Goal: Find contact information: Find contact information

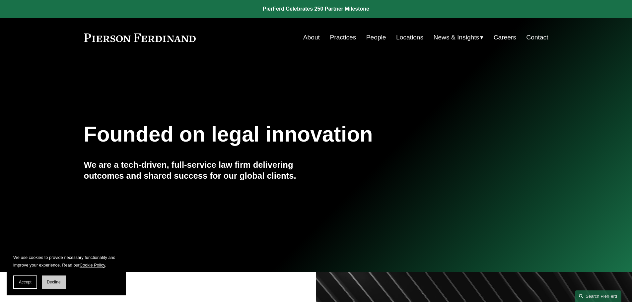
click at [60, 284] on span "Decline" at bounding box center [54, 282] width 14 height 5
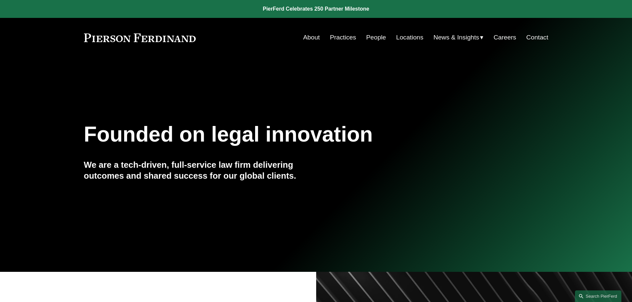
click at [408, 40] on link "Locations" at bounding box center [409, 37] width 27 height 13
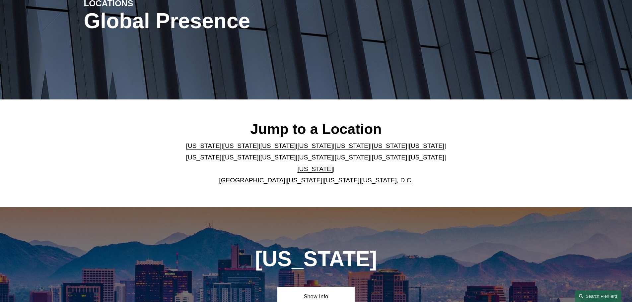
scroll to position [100, 0]
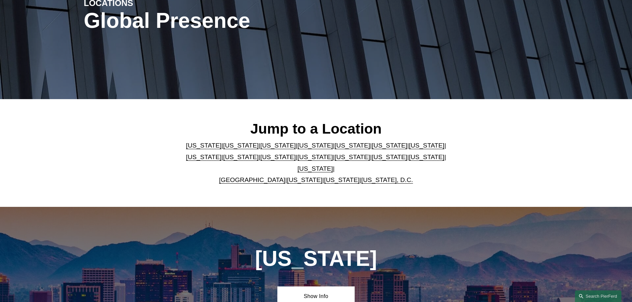
click at [333, 165] on link "Texas" at bounding box center [316, 168] width 36 height 7
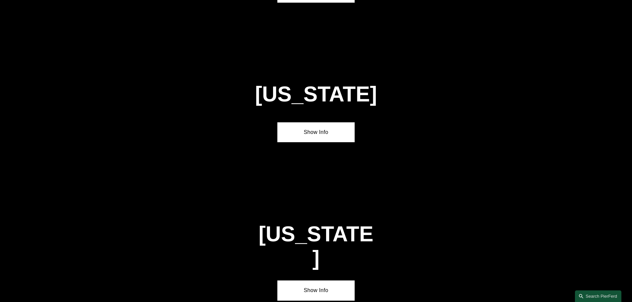
scroll to position [2259, 0]
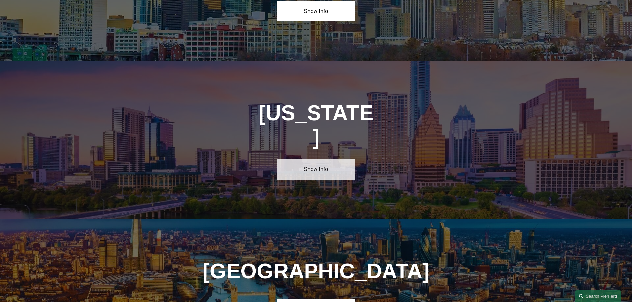
click at [325, 160] on link "Show Info" at bounding box center [316, 170] width 77 height 20
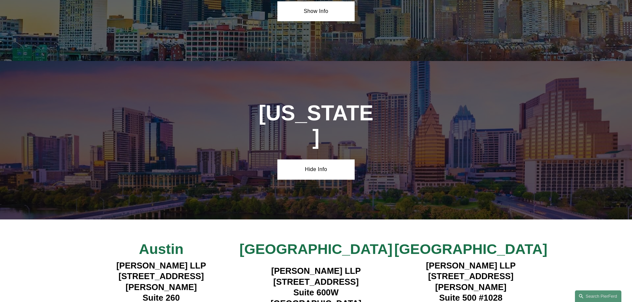
click at [270, 266] on h4 "Pierson Ferdinand LLP 1341 W. Mockingbird Lane Suite 600W Dallas, TX 75247" at bounding box center [316, 287] width 155 height 43
drag, startPoint x: 270, startPoint y: 199, endPoint x: 362, endPoint y: 198, distance: 92.3
click at [362, 266] on h4 "Pierson Ferdinand LLP 1341 W. Mockingbird Lane Suite 600W Dallas, TX 75247" at bounding box center [316, 287] width 155 height 43
click at [311, 266] on h4 "Pierson Ferdinand LLP 1341 W. Mockingbird Lane Suite 600W Dallas, TX 75247" at bounding box center [316, 287] width 155 height 43
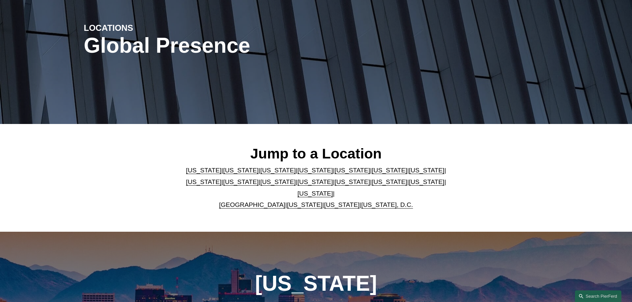
scroll to position [0, 0]
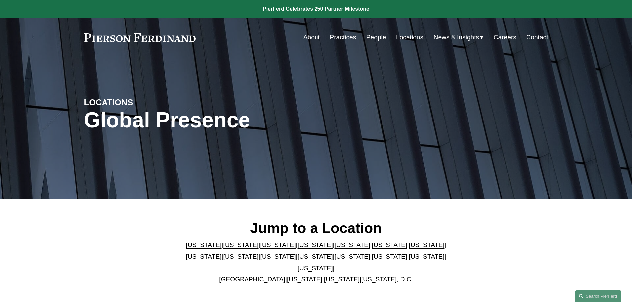
click at [343, 38] on link "Practices" at bounding box center [343, 37] width 26 height 13
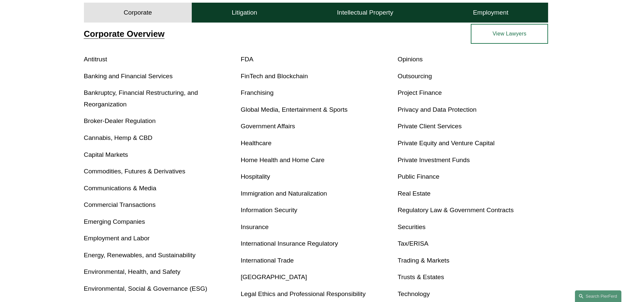
scroll to position [299, 0]
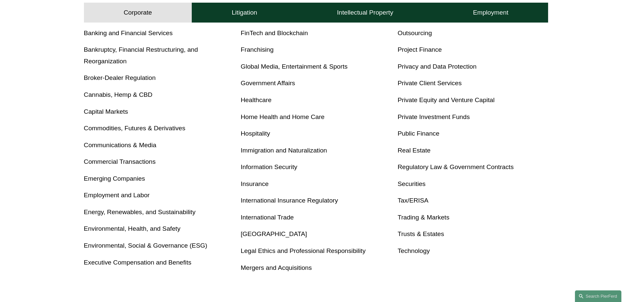
click at [415, 151] on link "Real Estate" at bounding box center [414, 150] width 33 height 7
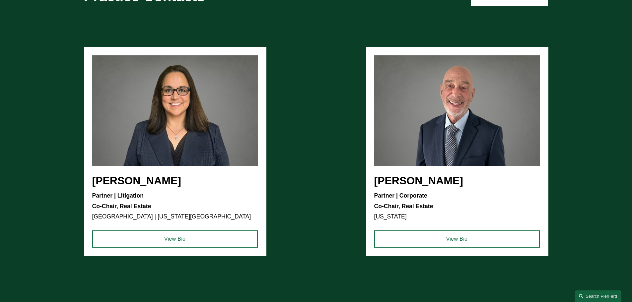
scroll to position [730, 0]
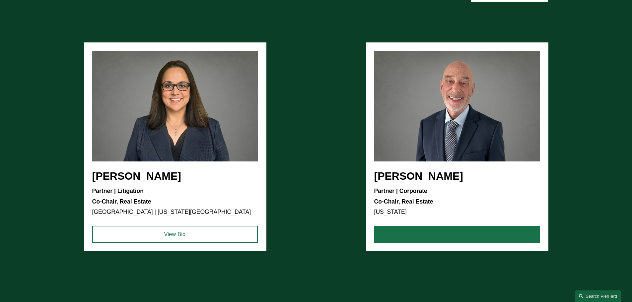
click at [411, 229] on link "View Bio" at bounding box center [457, 234] width 166 height 17
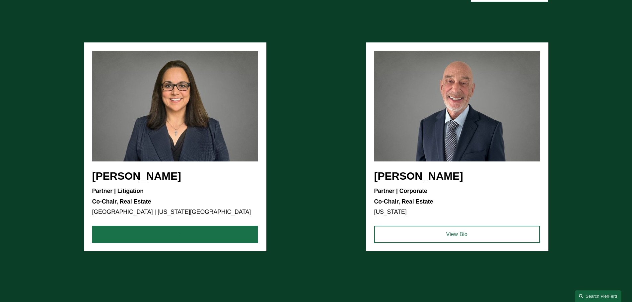
click at [217, 239] on link "View Bio" at bounding box center [175, 234] width 166 height 17
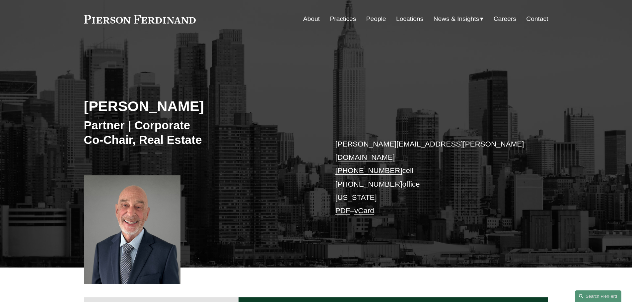
scroll to position [266, 0]
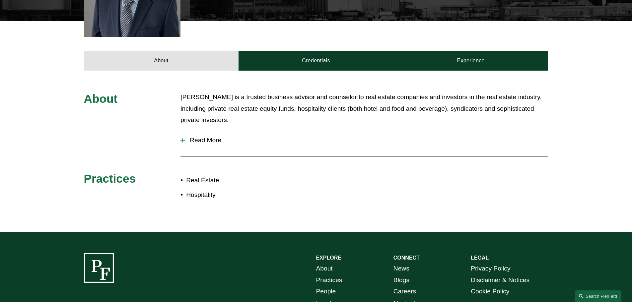
click at [202, 137] on span "Read More" at bounding box center [366, 140] width 363 height 7
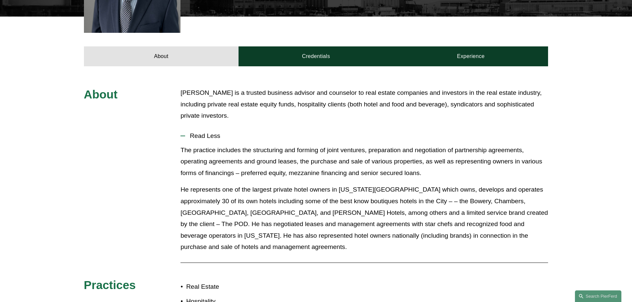
scroll to position [332, 0]
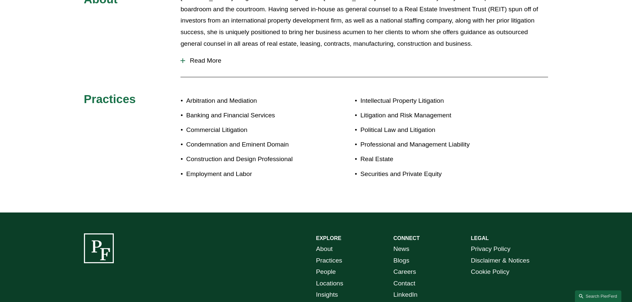
scroll to position [299, 0]
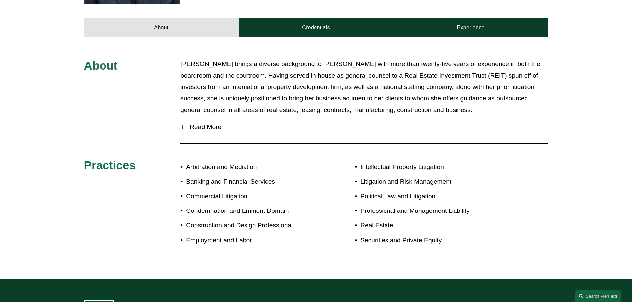
click at [214, 123] on span "Read More" at bounding box center [366, 126] width 363 height 7
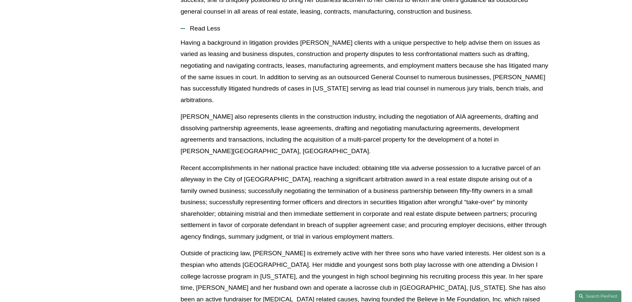
scroll to position [398, 0]
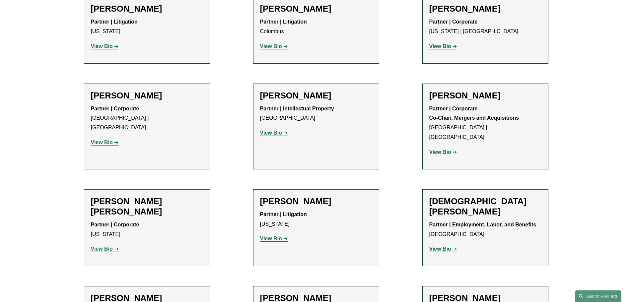
scroll to position [1660, 0]
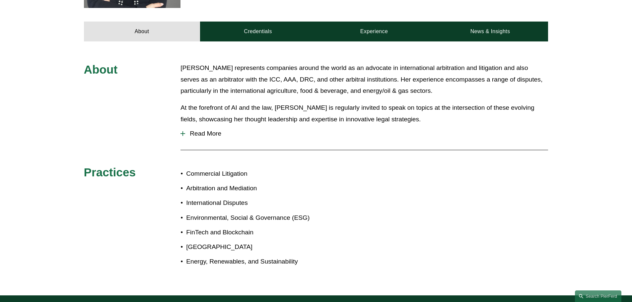
scroll to position [299, 0]
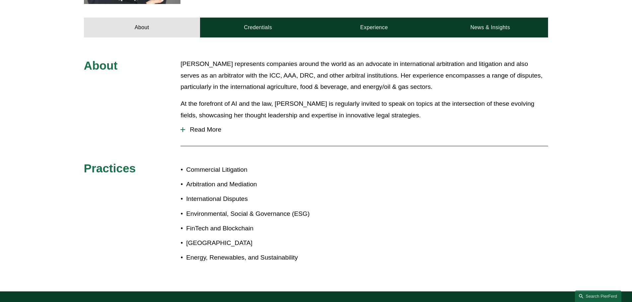
click at [214, 126] on span "Read More" at bounding box center [366, 129] width 363 height 7
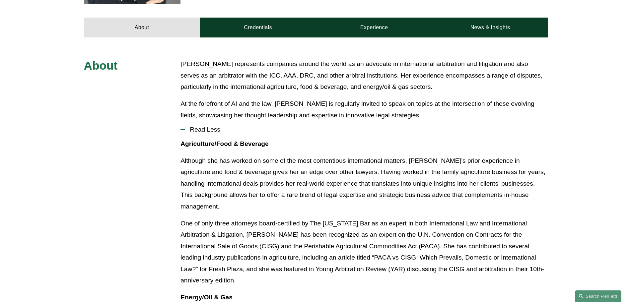
click at [280, 162] on p "Although she has worked on some of the most contentious international matters, …" at bounding box center [365, 183] width 368 height 57
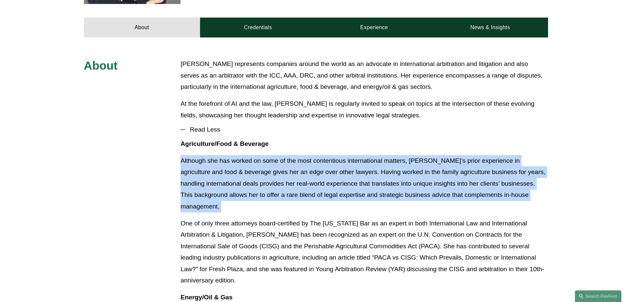
click at [280, 162] on p "Although she has worked on some of the most contentious international matters, …" at bounding box center [365, 183] width 368 height 57
click at [283, 174] on p "Although she has worked on some of the most contentious international matters, …" at bounding box center [365, 183] width 368 height 57
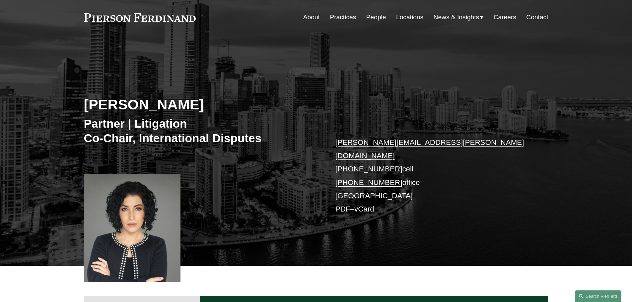
scroll to position [0, 0]
